Goal: Check status

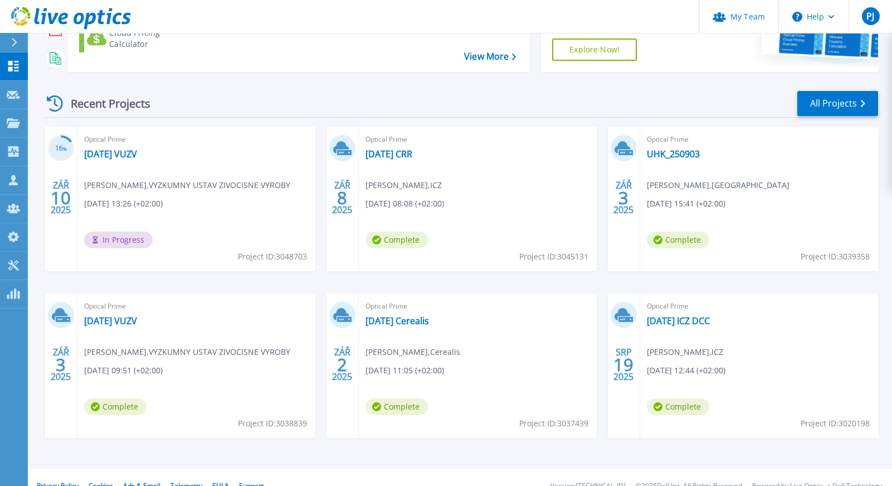
scroll to position [179, 0]
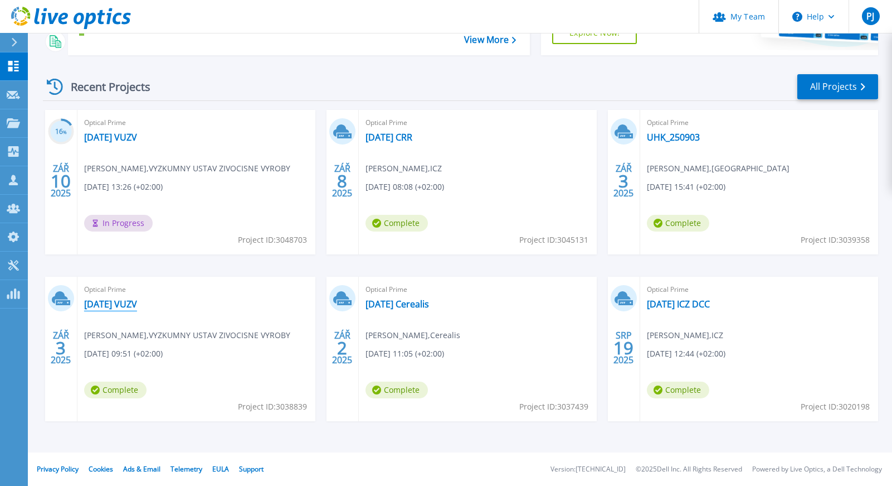
click at [96, 304] on link "[DATE] VUZV" at bounding box center [110, 303] width 53 height 11
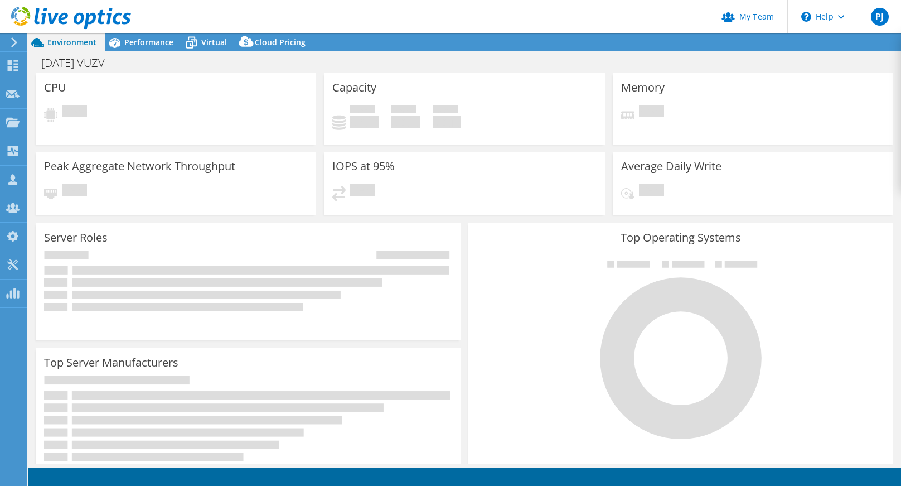
select select "EUFrankfurt"
select select "EUR"
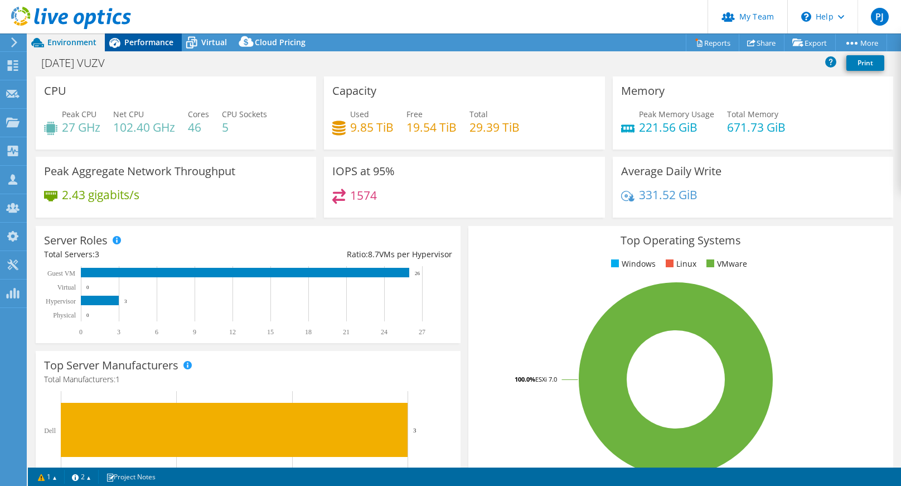
click at [154, 45] on span "Performance" at bounding box center [148, 42] width 49 height 11
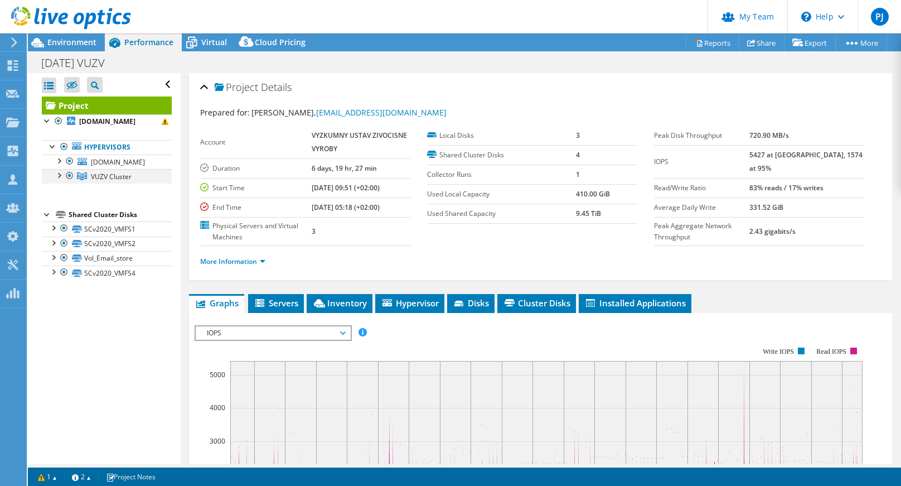
click at [59, 180] on div at bounding box center [58, 174] width 11 height 11
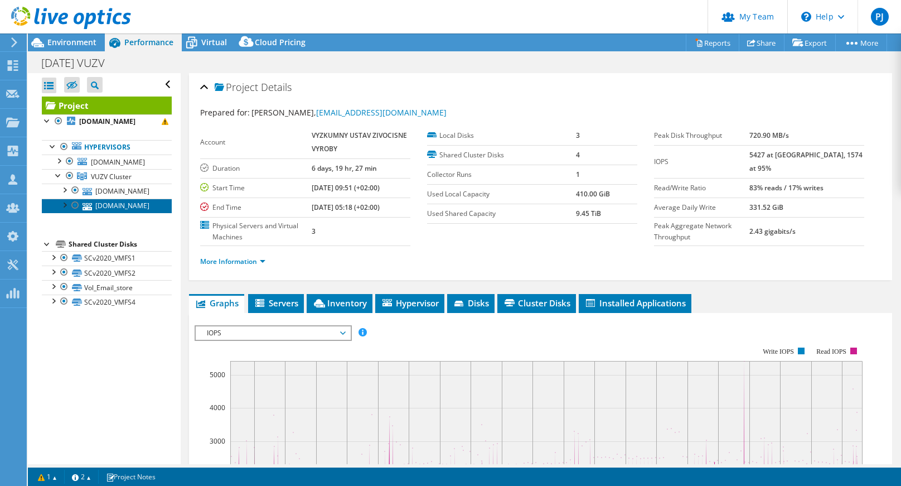
click at [114, 213] on link "host1.uhr-lan.vuzv.cz" at bounding box center [107, 205] width 130 height 14
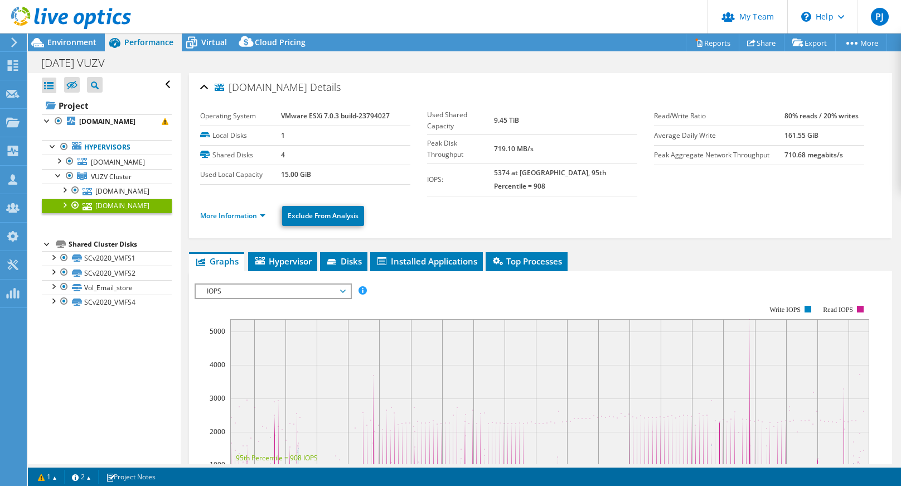
click at [343, 284] on span "IOPS" at bounding box center [272, 290] width 143 height 13
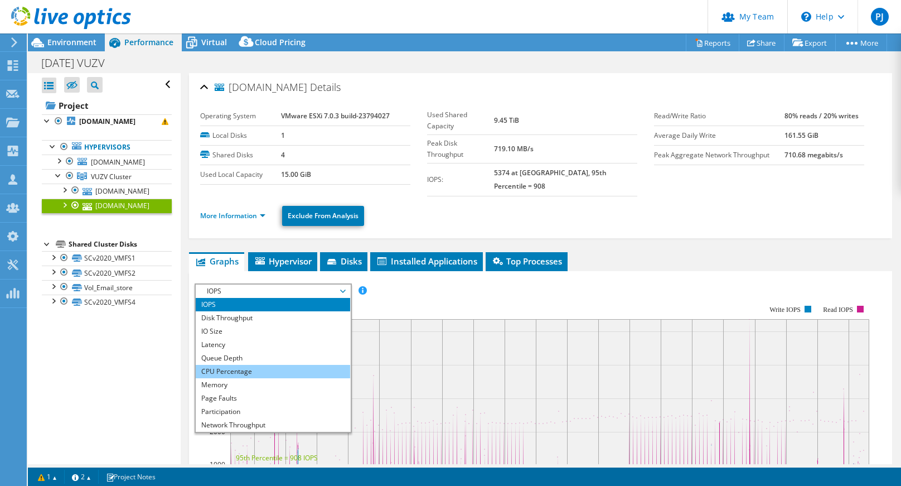
click at [277, 365] on li "CPU Percentage" at bounding box center [273, 371] width 154 height 13
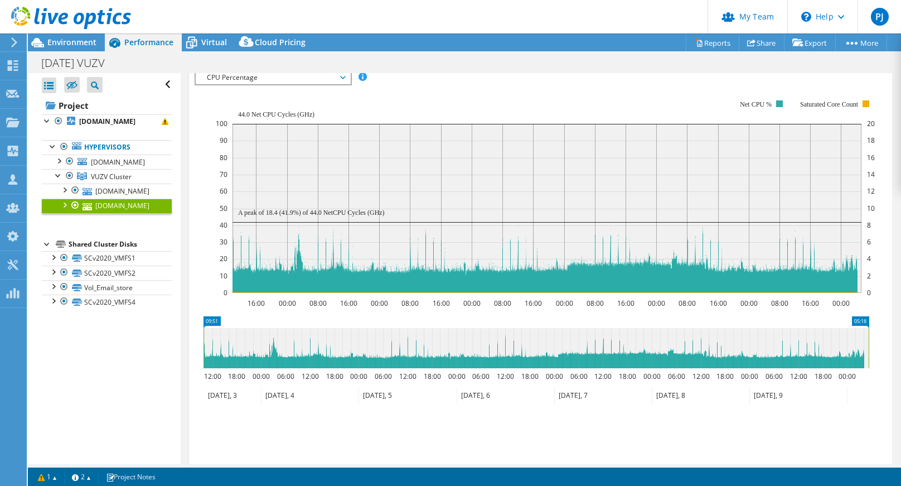
scroll to position [223, 0]
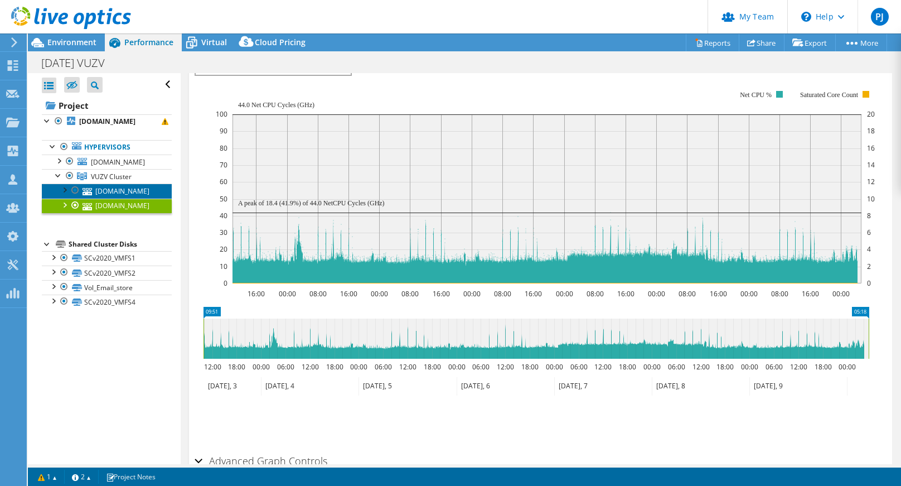
click at [113, 198] on link "host2.uhr-lan.vuzv.cz" at bounding box center [107, 190] width 130 height 14
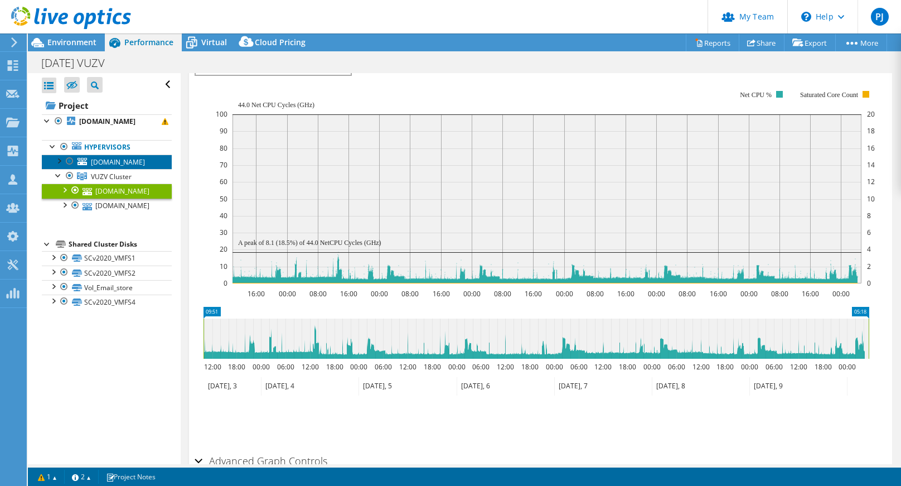
click at [101, 167] on span "host3.uhr-lan.vuzv.cz" at bounding box center [118, 161] width 54 height 9
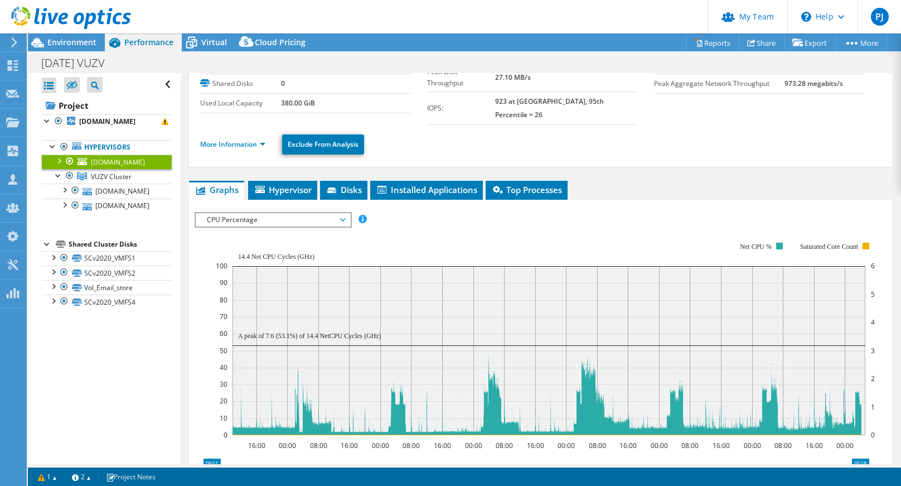
scroll to position [0, 0]
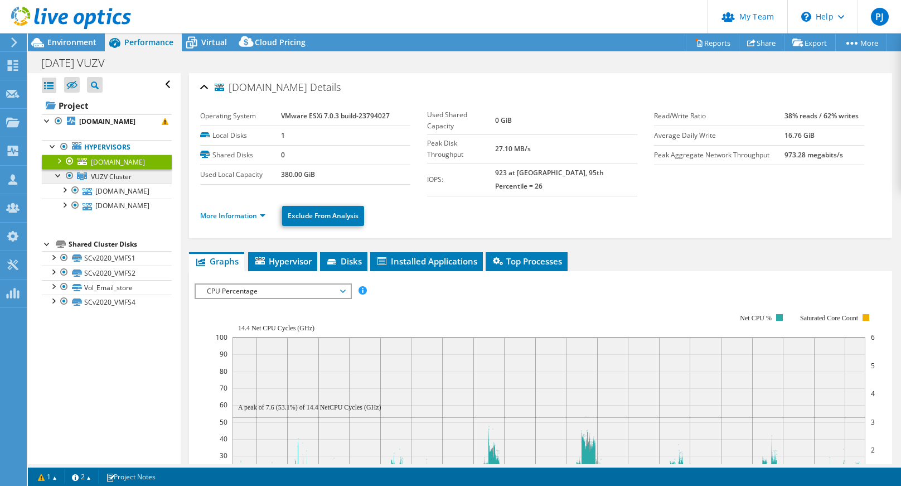
click at [103, 181] on span "VUZV Cluster" at bounding box center [111, 176] width 41 height 9
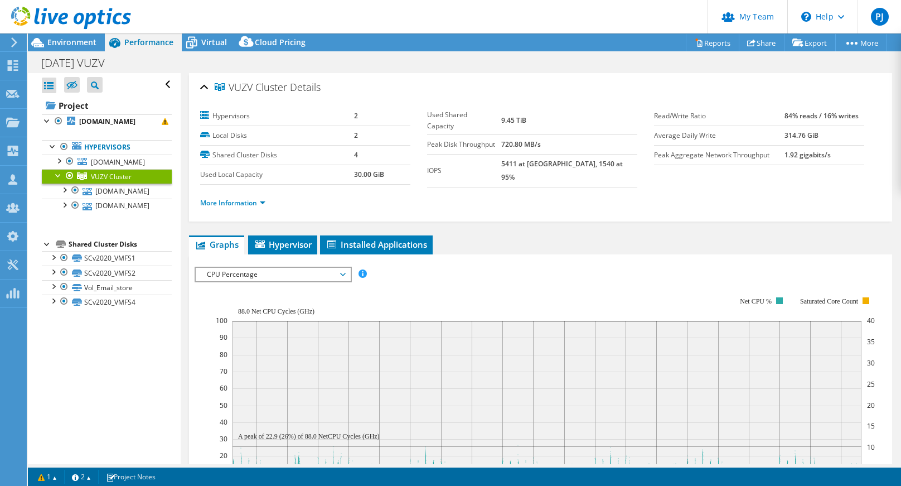
click at [342, 273] on span "CPU Percentage" at bounding box center [272, 274] width 143 height 13
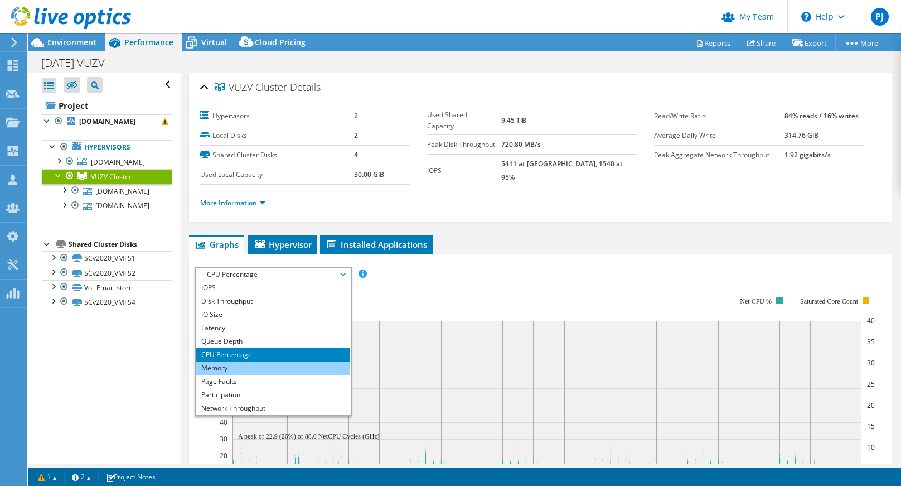
click at [279, 366] on li "Memory" at bounding box center [273, 367] width 154 height 13
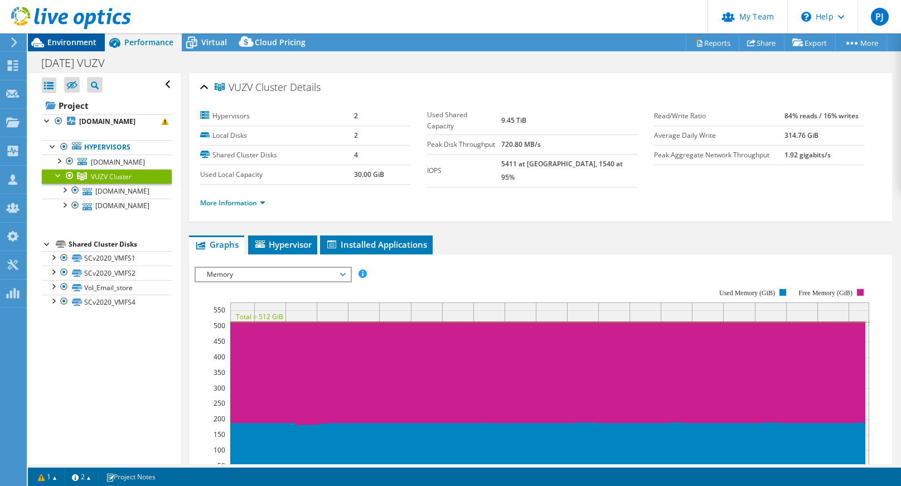
click at [74, 48] on div "Environment" at bounding box center [66, 42] width 77 height 18
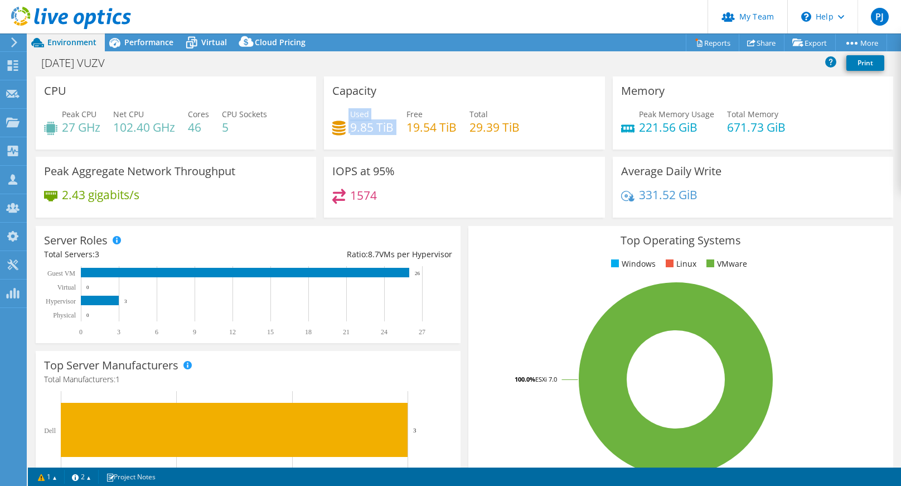
drag, startPoint x: 392, startPoint y: 128, endPoint x: 339, endPoint y: 130, distance: 52.4
click at [339, 130] on div "Used 9.85 TiB Free 19.54 TiB Total 29.39 TiB" at bounding box center [464, 126] width 264 height 36
click at [420, 177] on div "IOPS at 95% 1574" at bounding box center [464, 187] width 280 height 61
drag, startPoint x: 390, startPoint y: 129, endPoint x: 343, endPoint y: 129, distance: 47.4
click at [343, 129] on div "Used 9.85 TiB" at bounding box center [362, 120] width 61 height 25
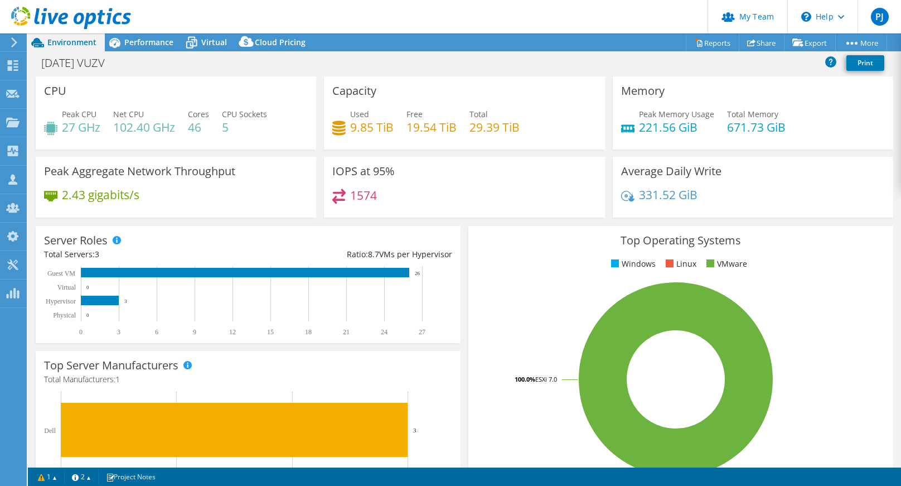
click at [424, 164] on div "IOPS at 95% 1574" at bounding box center [464, 187] width 280 height 61
drag, startPoint x: 348, startPoint y: 128, endPoint x: 391, endPoint y: 128, distance: 42.9
click at [391, 128] on div "Used 9.85 TiB Free 19.54 TiB Total 29.39 TiB" at bounding box center [464, 126] width 264 height 36
click at [149, 45] on span "Performance" at bounding box center [148, 42] width 49 height 11
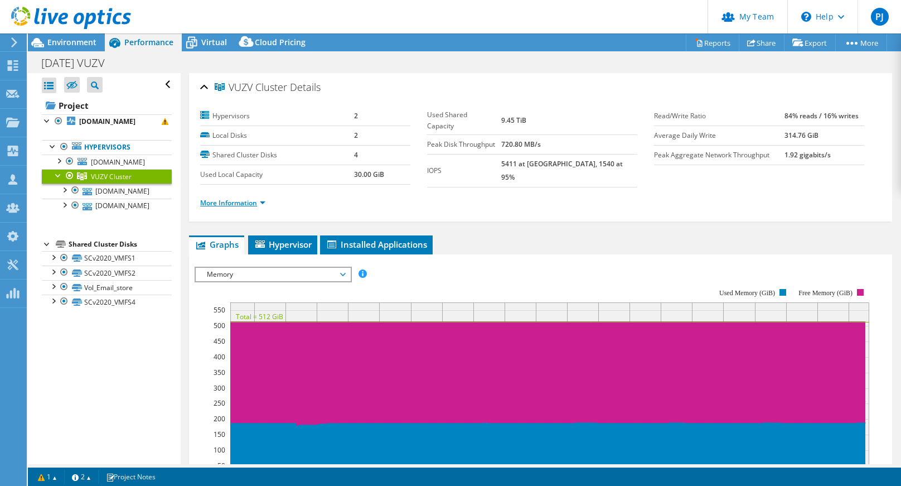
click at [245, 200] on link "More Information" at bounding box center [232, 202] width 65 height 9
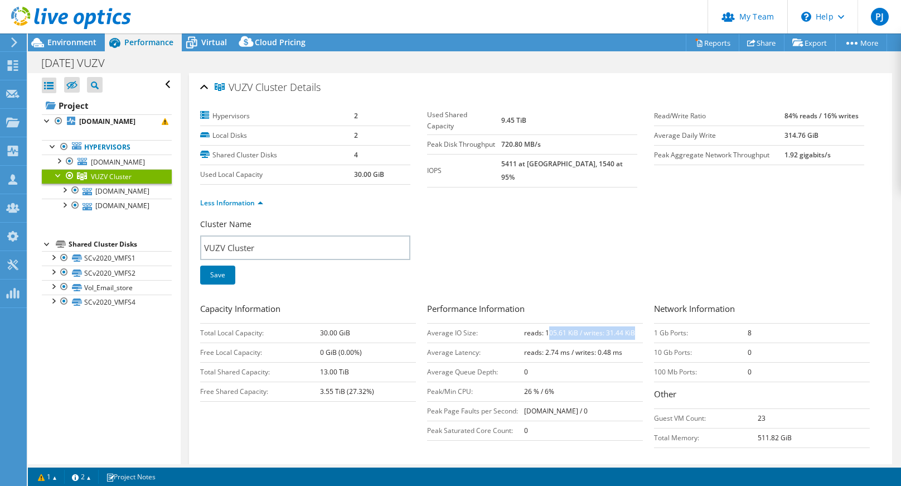
drag, startPoint x: 543, startPoint y: 329, endPoint x: 632, endPoint y: 329, distance: 89.2
click at [632, 329] on td "reads: 105.61 KiB / writes: 31.44 KiB" at bounding box center [583, 333] width 119 height 20
click at [574, 371] on td "0" at bounding box center [583, 372] width 119 height 20
drag, startPoint x: 541, startPoint y: 350, endPoint x: 623, endPoint y: 350, distance: 82.5
click at [623, 350] on td "reads: 2.74 ms / writes: 0.48 ms" at bounding box center [583, 352] width 119 height 20
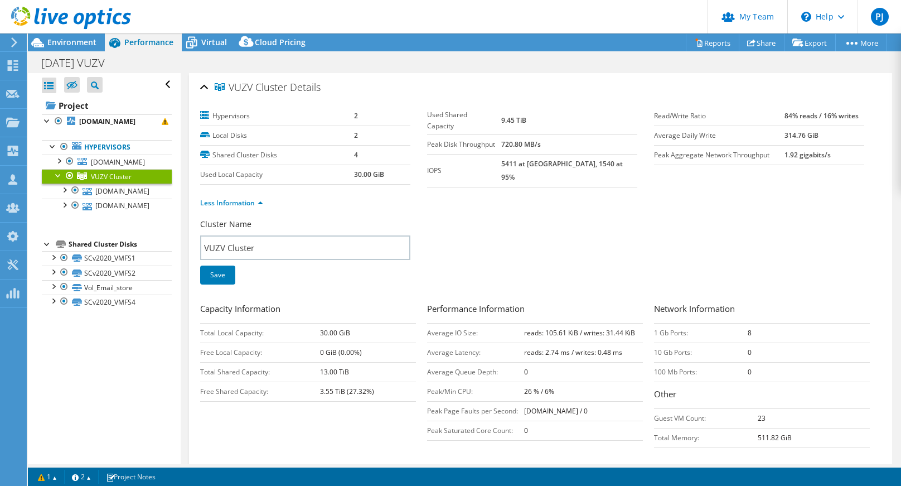
click at [624, 376] on td "0" at bounding box center [583, 372] width 119 height 20
click at [513, 116] on tr "Used Shared Capacity 9.45 TiB" at bounding box center [532, 120] width 210 height 28
click at [551, 221] on div "Cluster Name VUZV Cluster Save" at bounding box center [540, 259] width 681 height 80
drag, startPoint x: 776, startPoint y: 137, endPoint x: 816, endPoint y: 137, distance: 39.6
click at [816, 137] on td "314.76 GiB" at bounding box center [824, 135] width 80 height 20
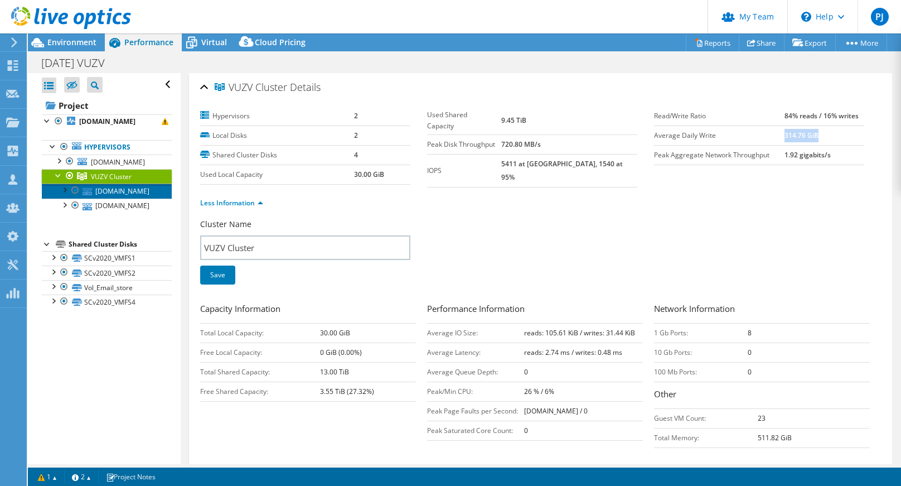
click at [116, 198] on link "host2.uhr-lan.vuzv.cz" at bounding box center [107, 190] width 130 height 14
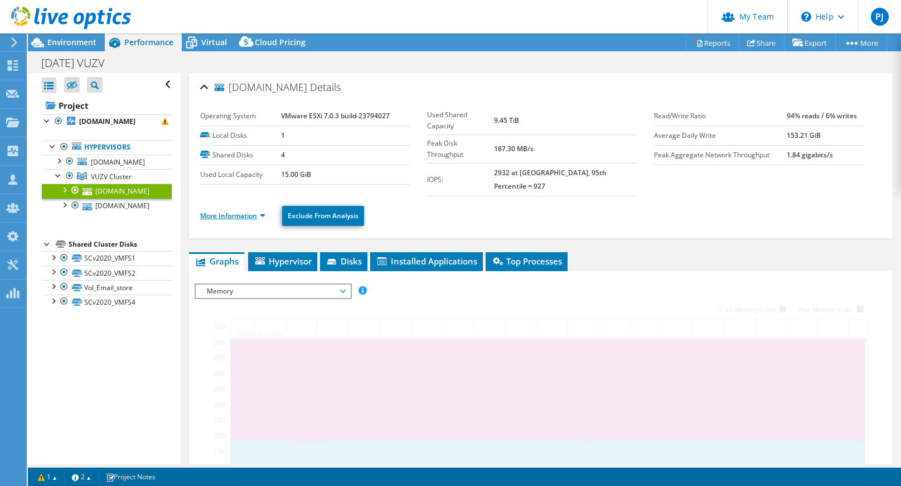
click at [227, 211] on link "More Information" at bounding box center [232, 215] width 65 height 9
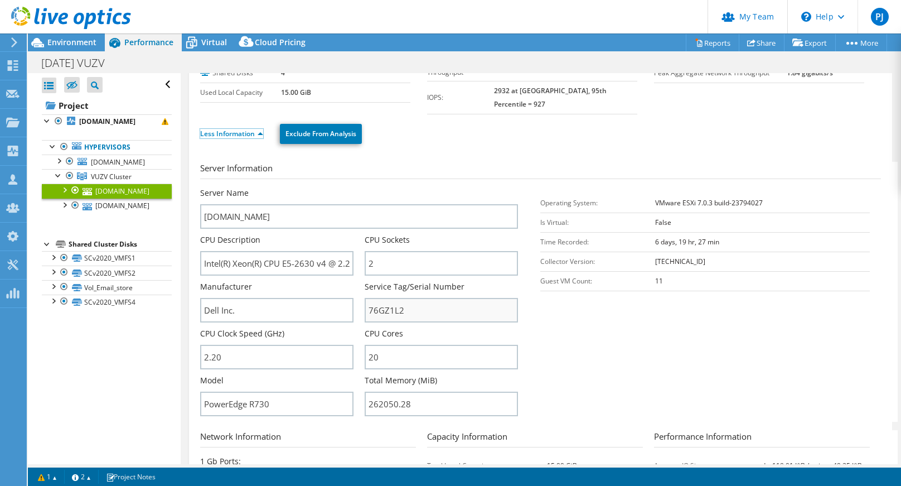
scroll to position [111, 0]
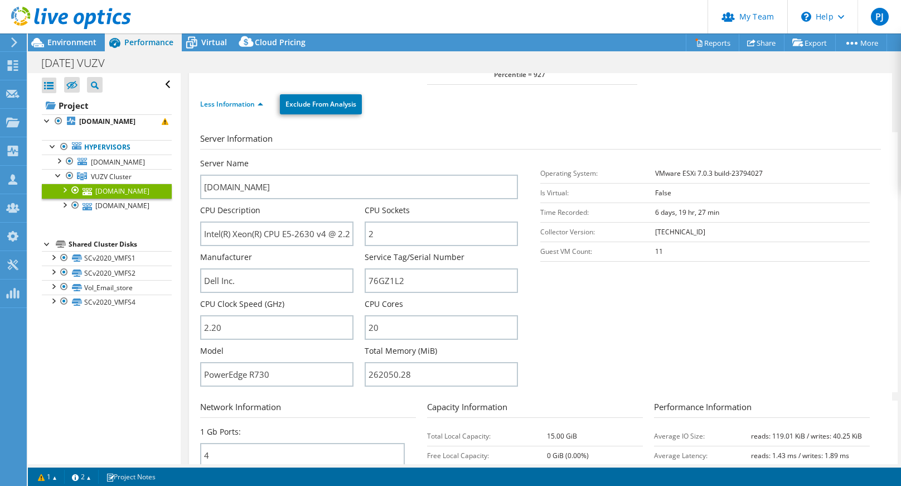
click at [65, 195] on div at bounding box center [64, 188] width 11 height 11
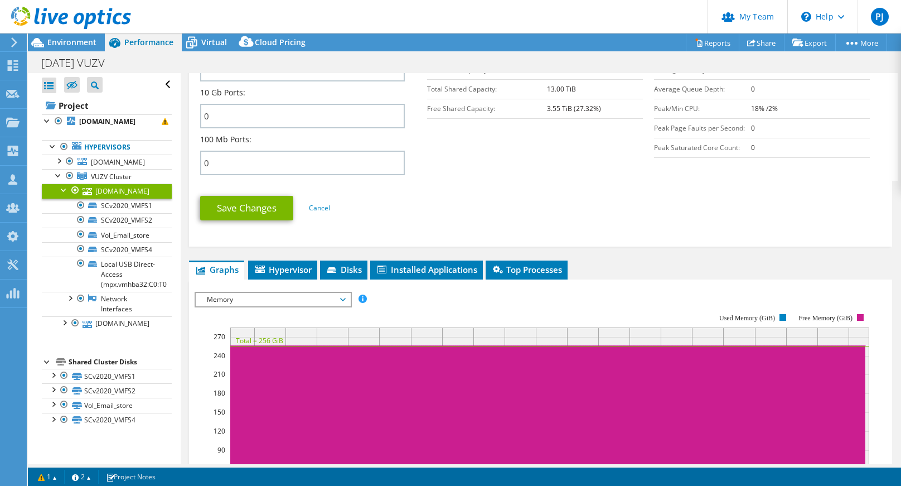
scroll to position [502, 0]
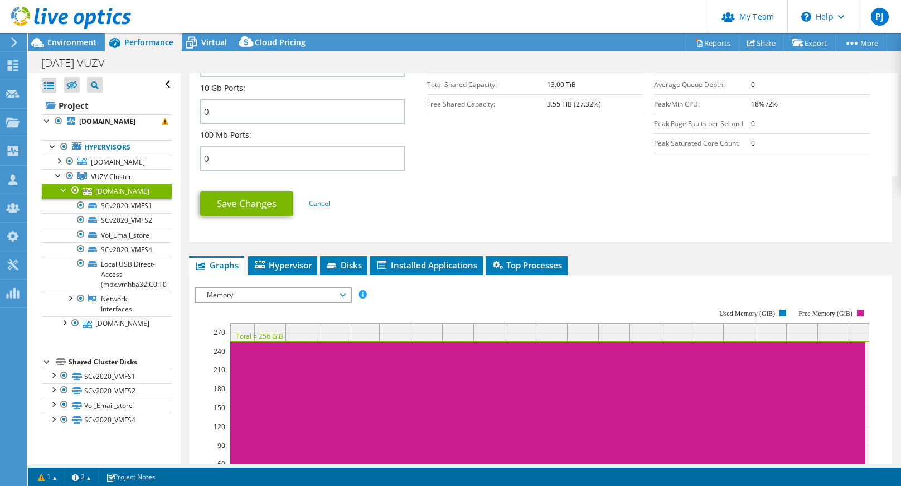
click at [341, 288] on span "Memory" at bounding box center [272, 294] width 143 height 13
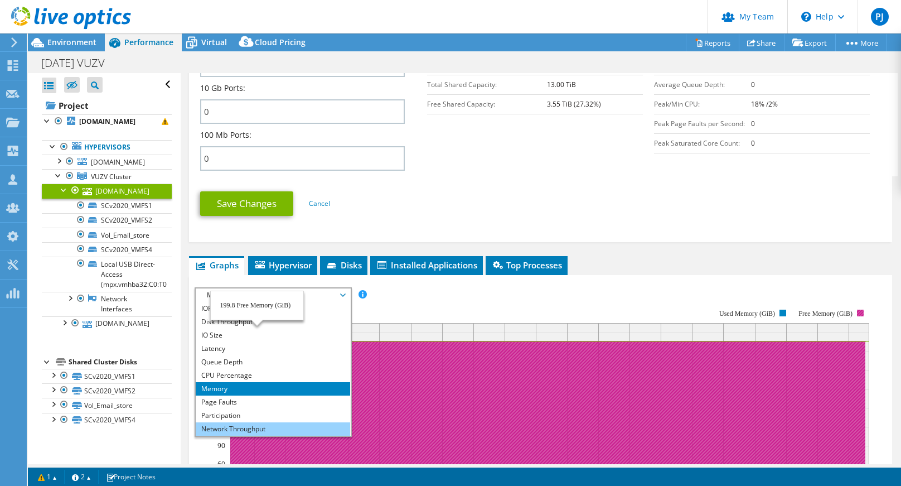
click at [254, 422] on li "Network Throughput" at bounding box center [273, 428] width 154 height 13
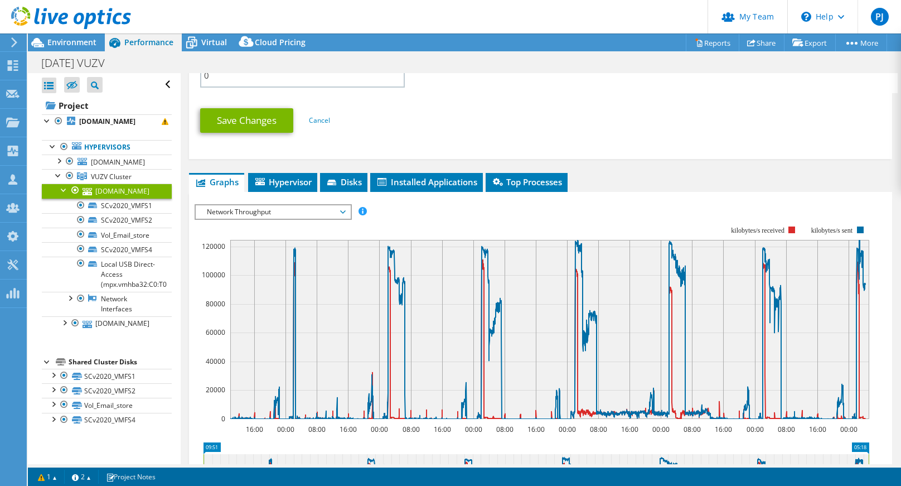
scroll to position [613, 0]
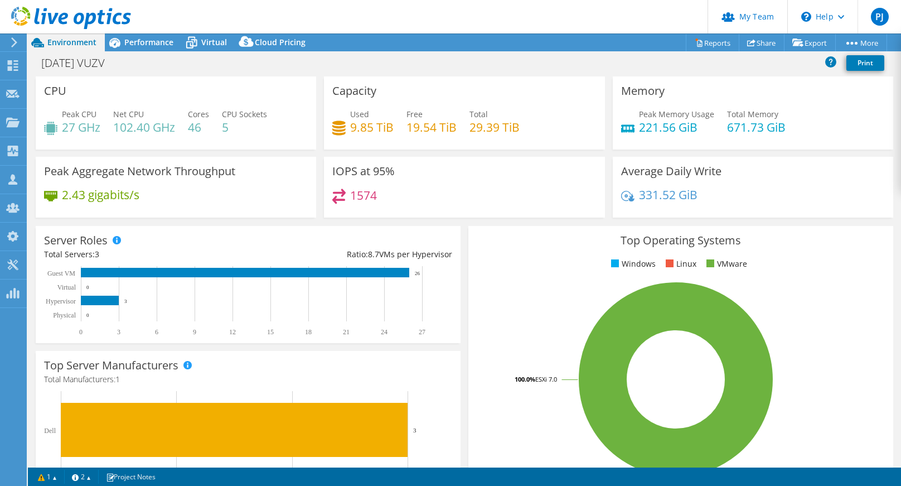
select select "EUFrankfurt"
select select "EUR"
